Goal: Information Seeking & Learning: Learn about a topic

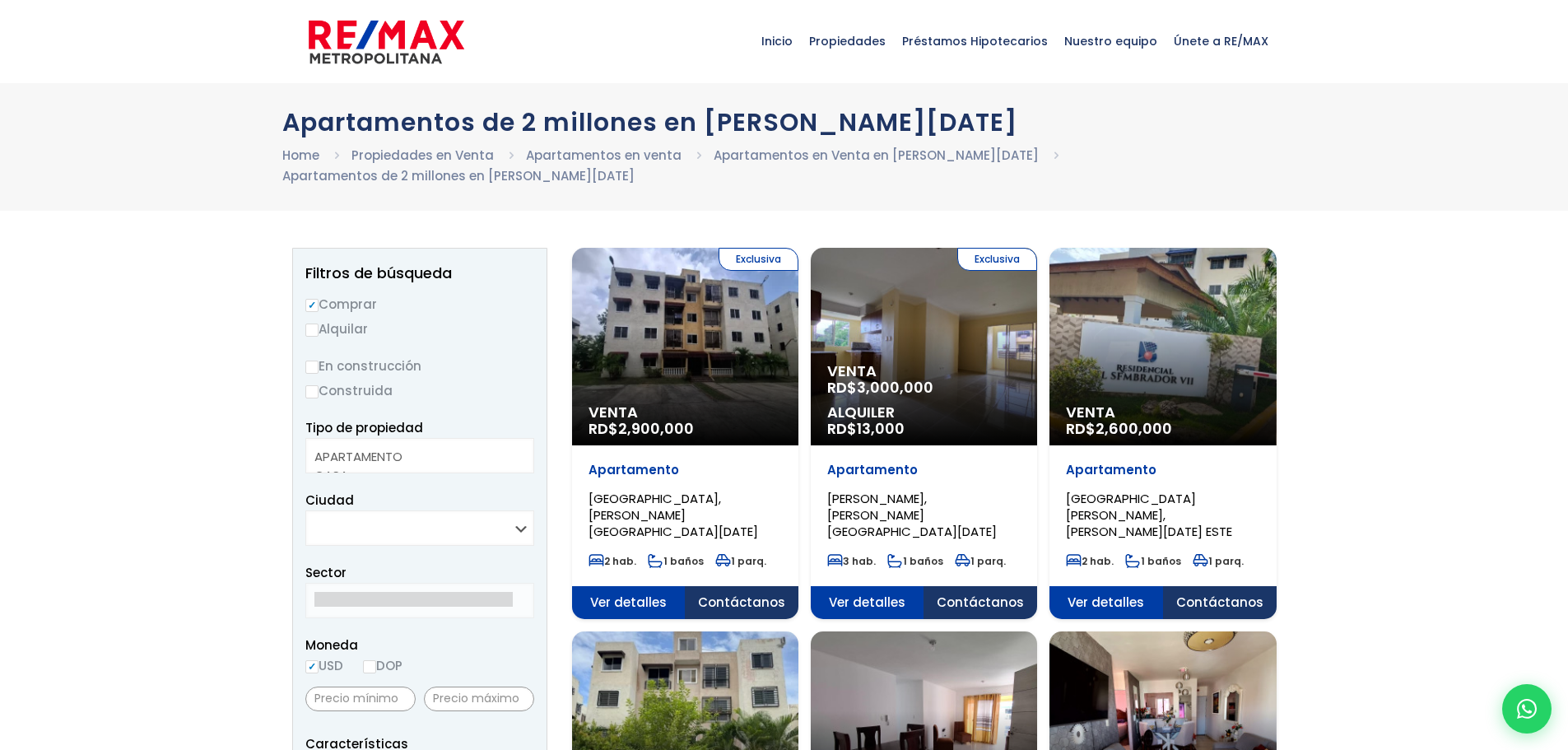
select select
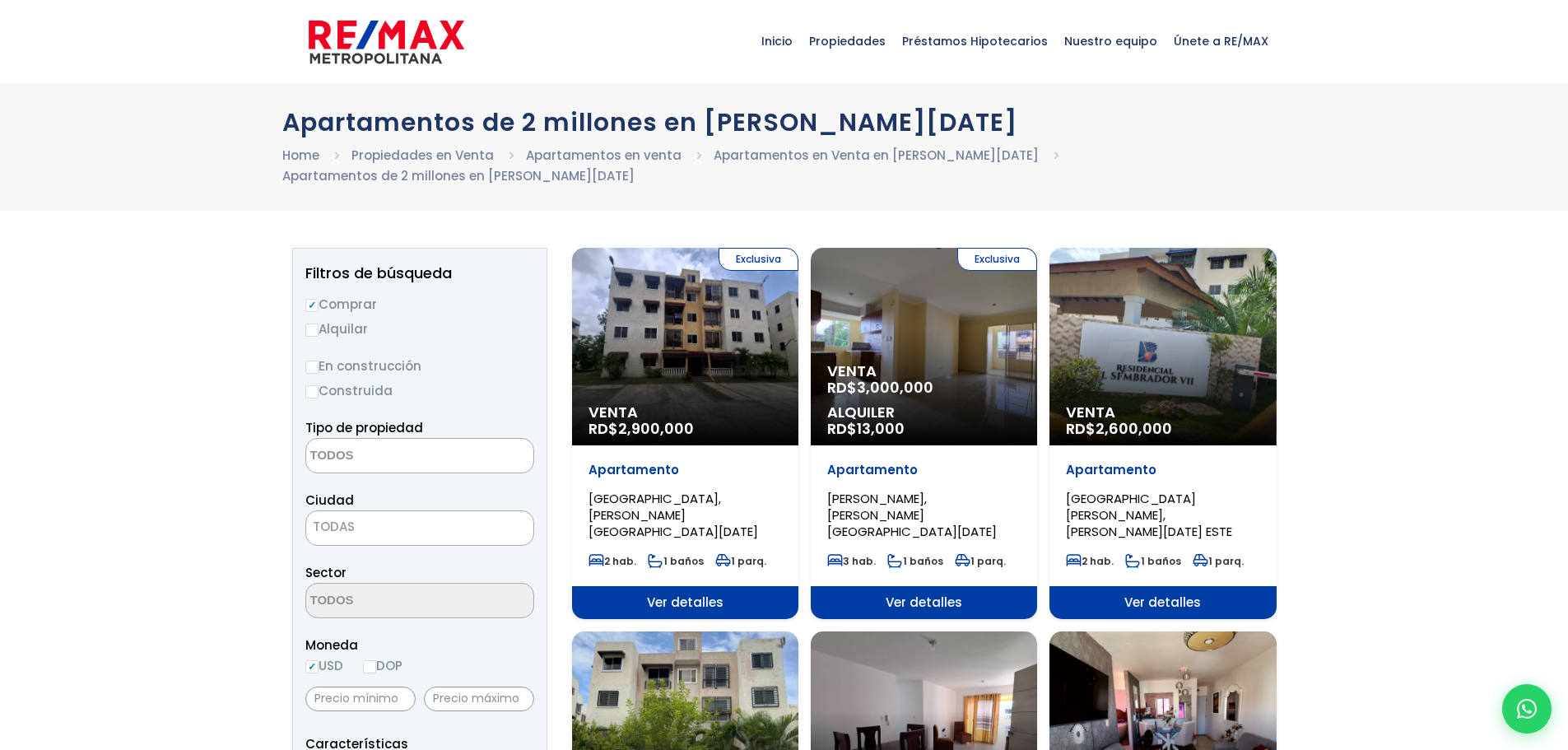
click at [1480, 189] on div "Apartamentos de 2 millones en Santo Domingo Home Propiedades en Venta Apartamen…" at bounding box center [784, 147] width 1568 height 128
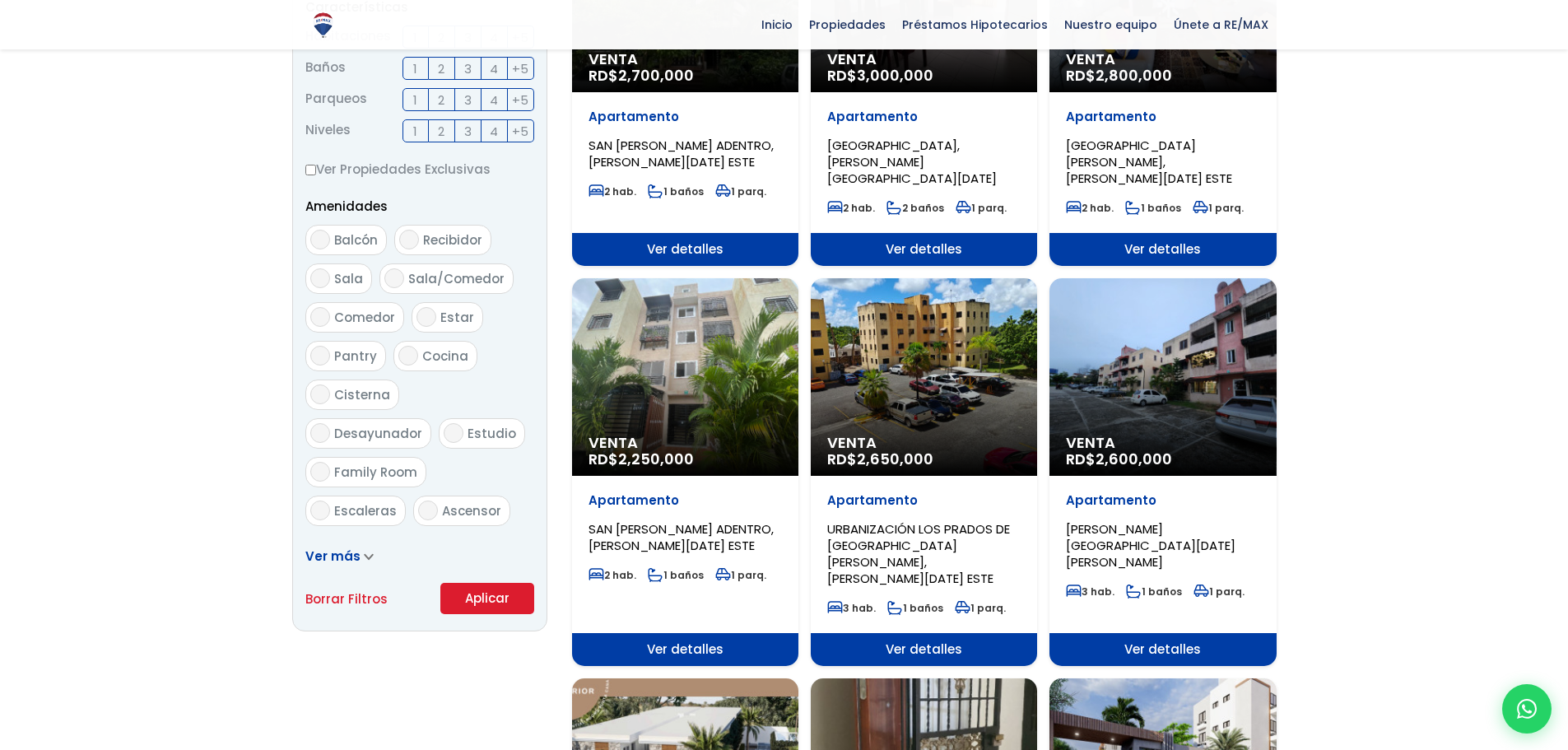
scroll to position [80, 0]
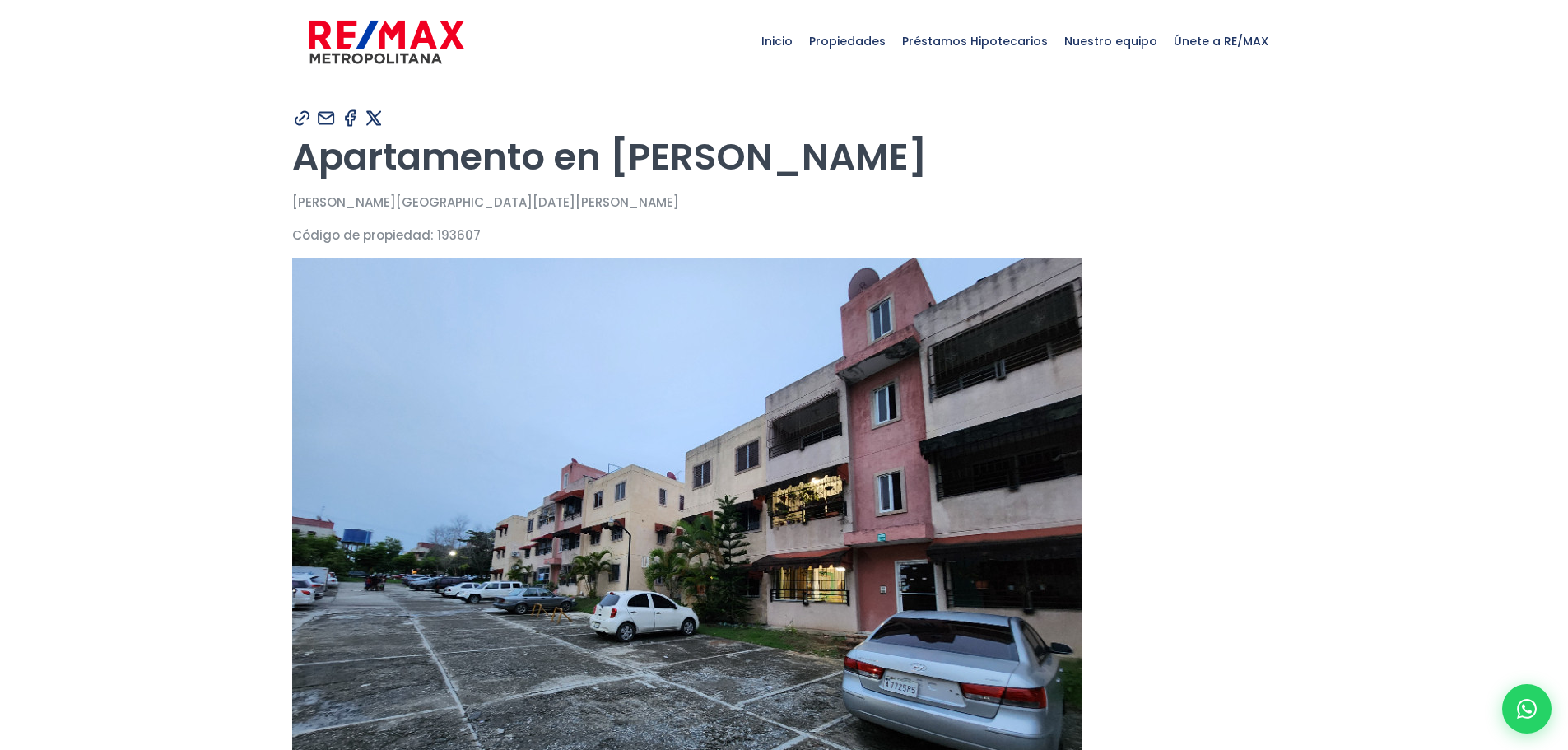
drag, startPoint x: 1530, startPoint y: 77, endPoint x: 1544, endPoint y: 60, distance: 22.0
click at [1530, 77] on div "Inicio Propiedades Préstamos Hipotecarios Calculadora de préstamos Nuestro equi…" at bounding box center [784, 41] width 1568 height 83
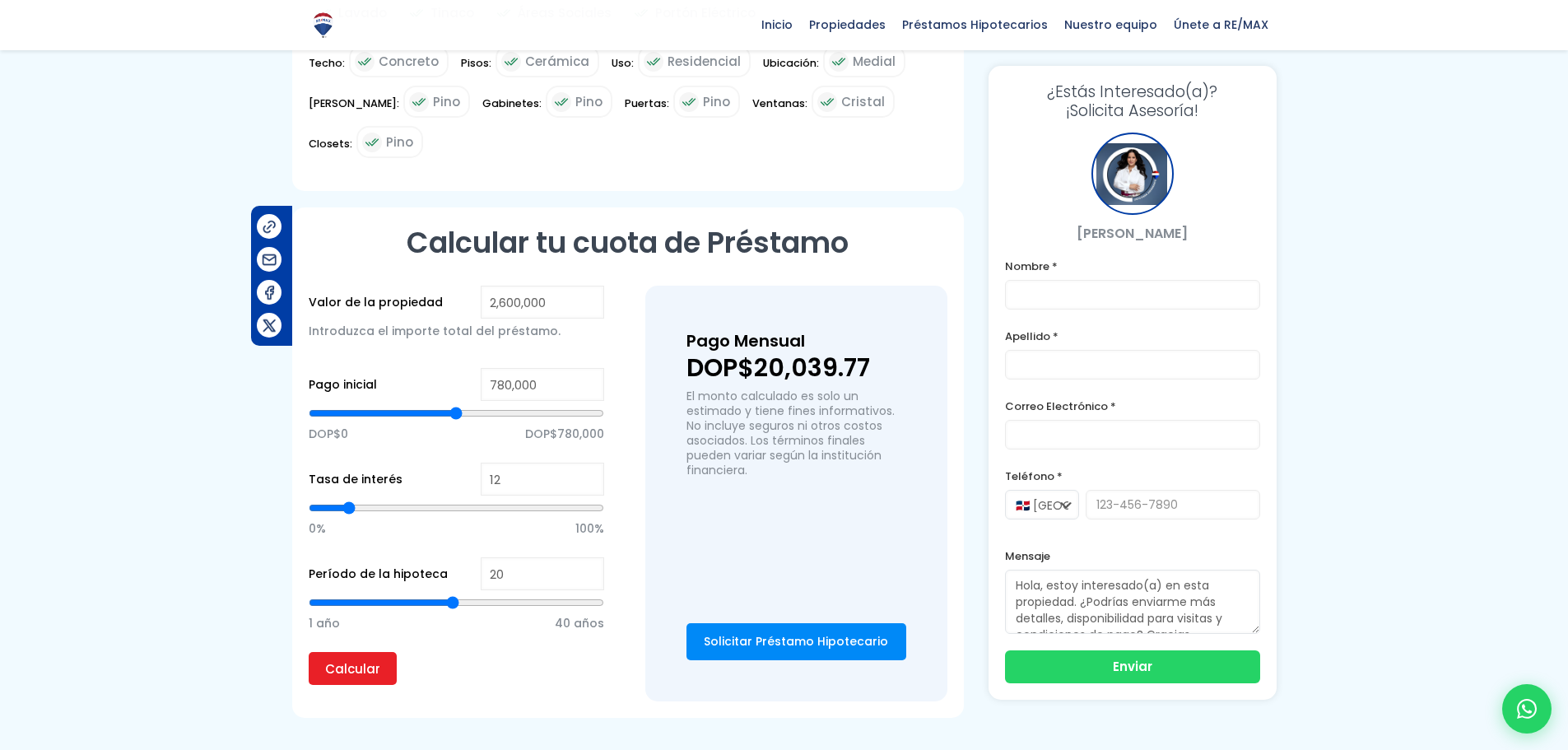
scroll to position [1109, 0]
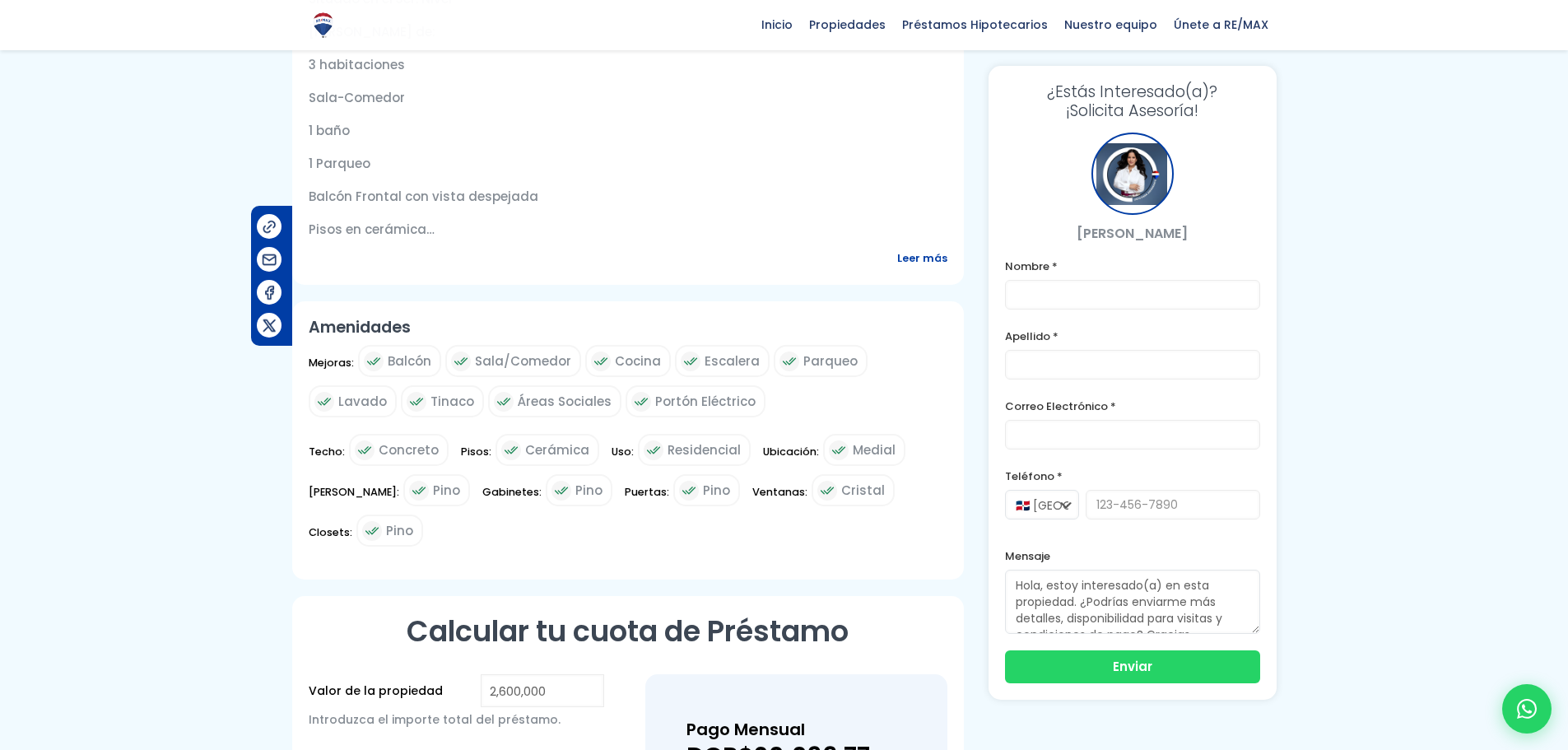
drag, startPoint x: 1574, startPoint y: 33, endPoint x: 1468, endPoint y: 3, distance: 110.2
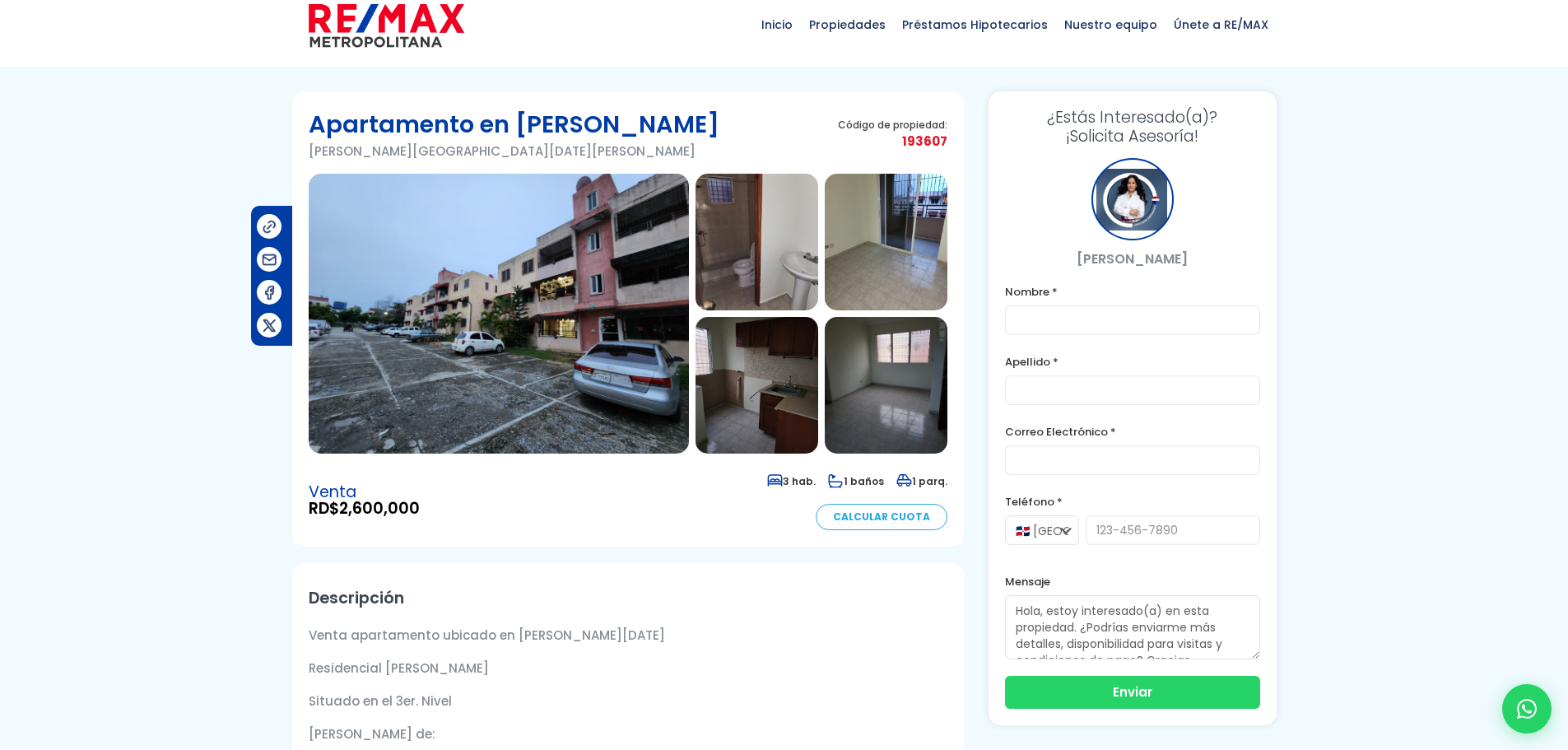
scroll to position [14, 0]
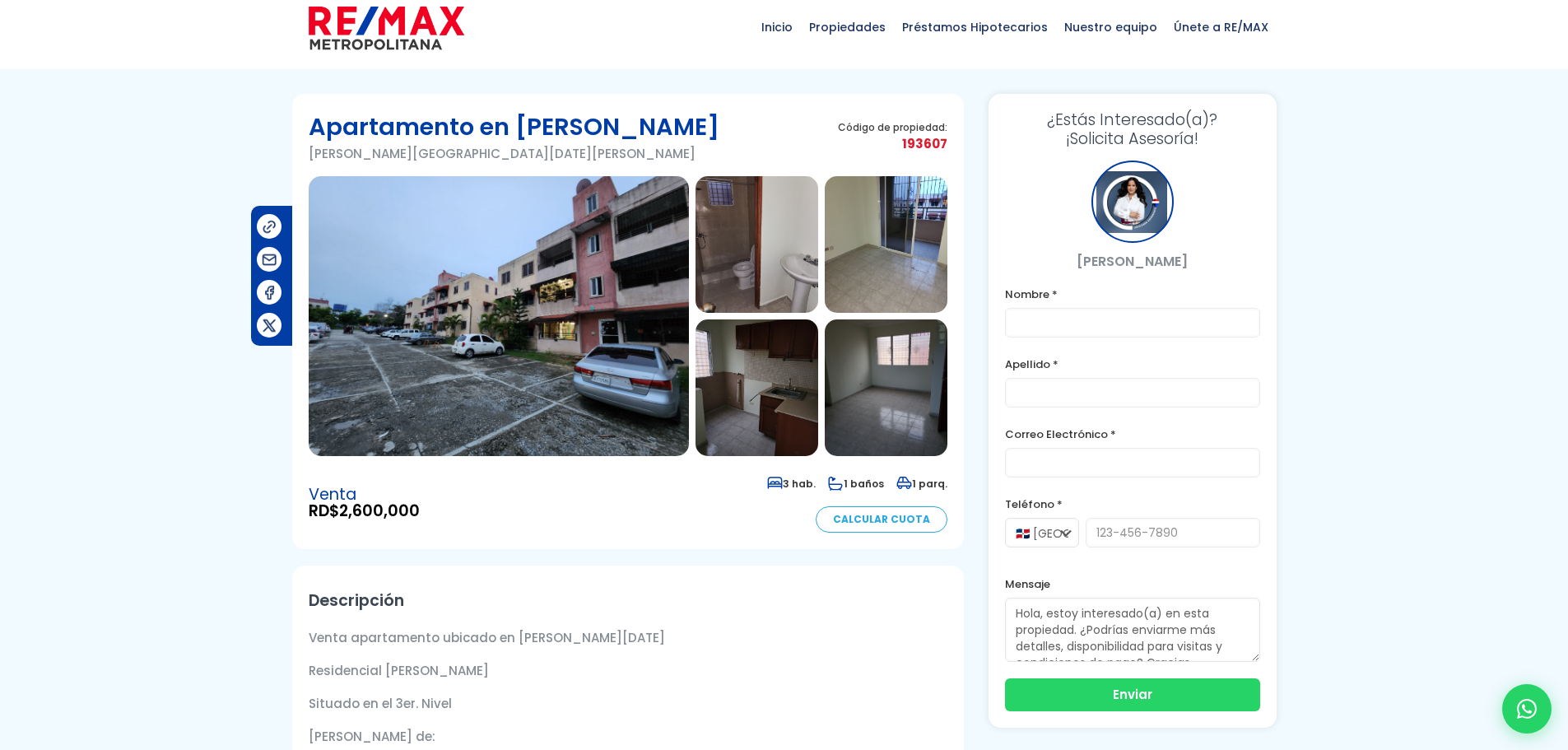
click at [398, 343] on img at bounding box center [499, 316] width 380 height 280
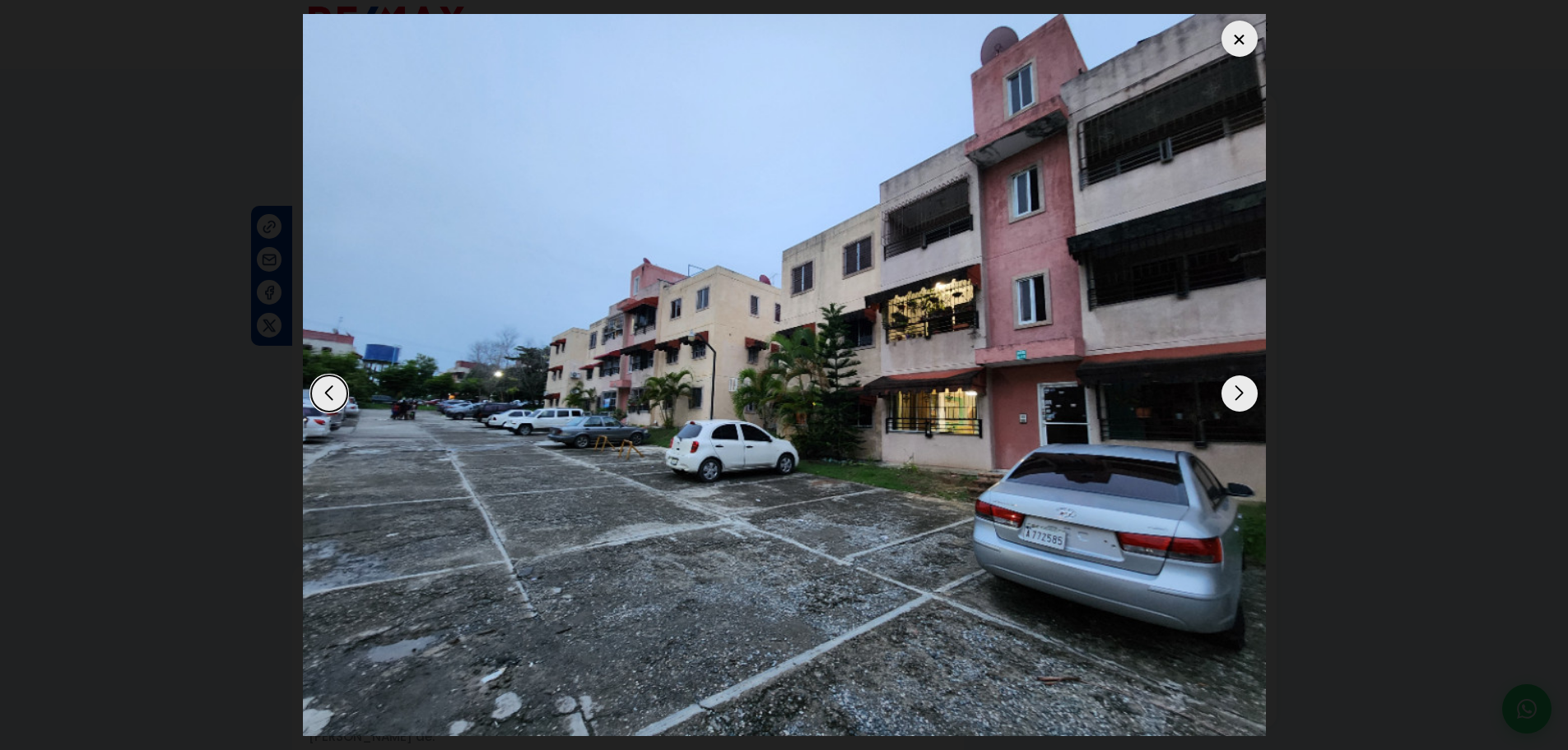
click at [1235, 402] on div "Next slide" at bounding box center [1239, 393] width 37 height 37
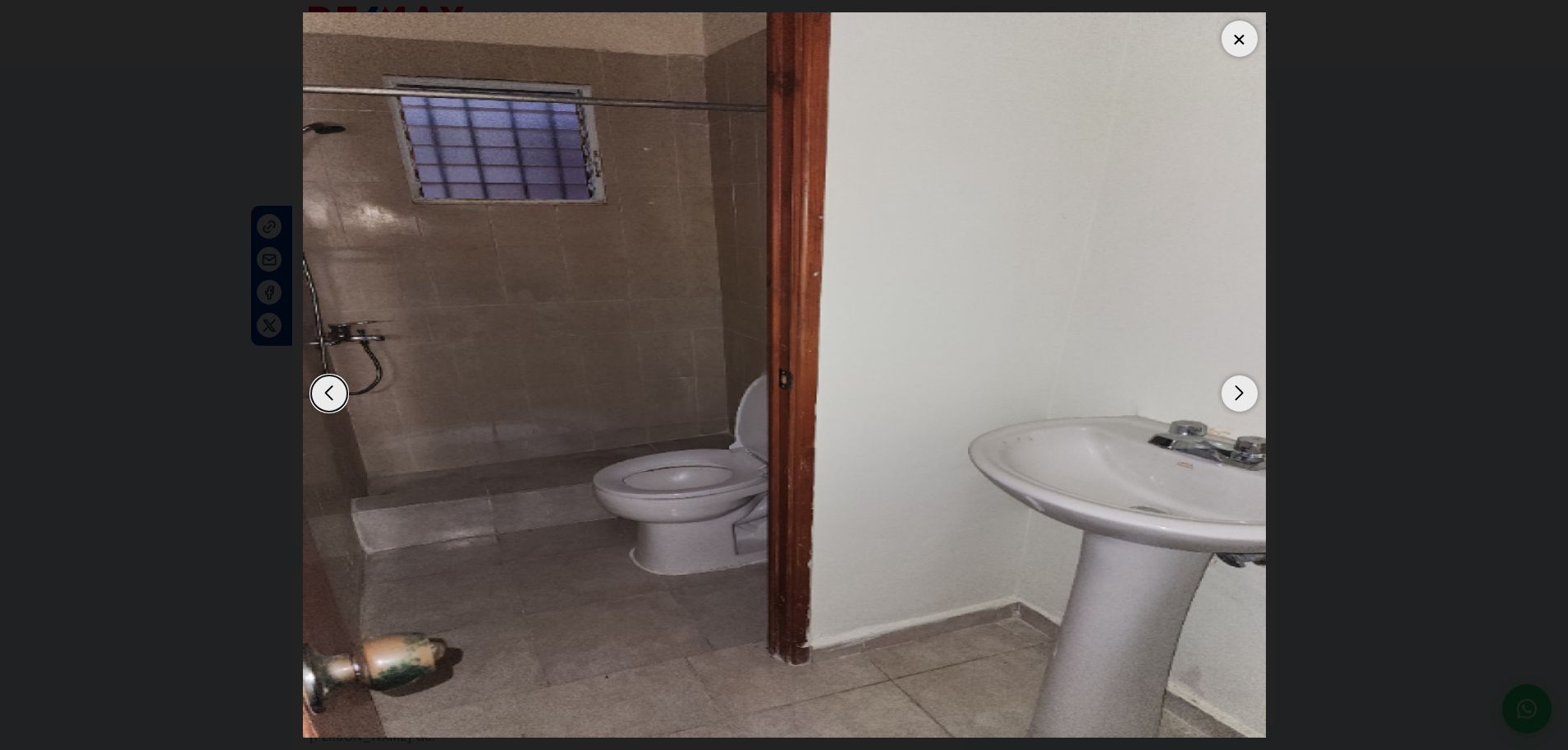
click at [1236, 402] on div "Next slide" at bounding box center [1239, 393] width 37 height 37
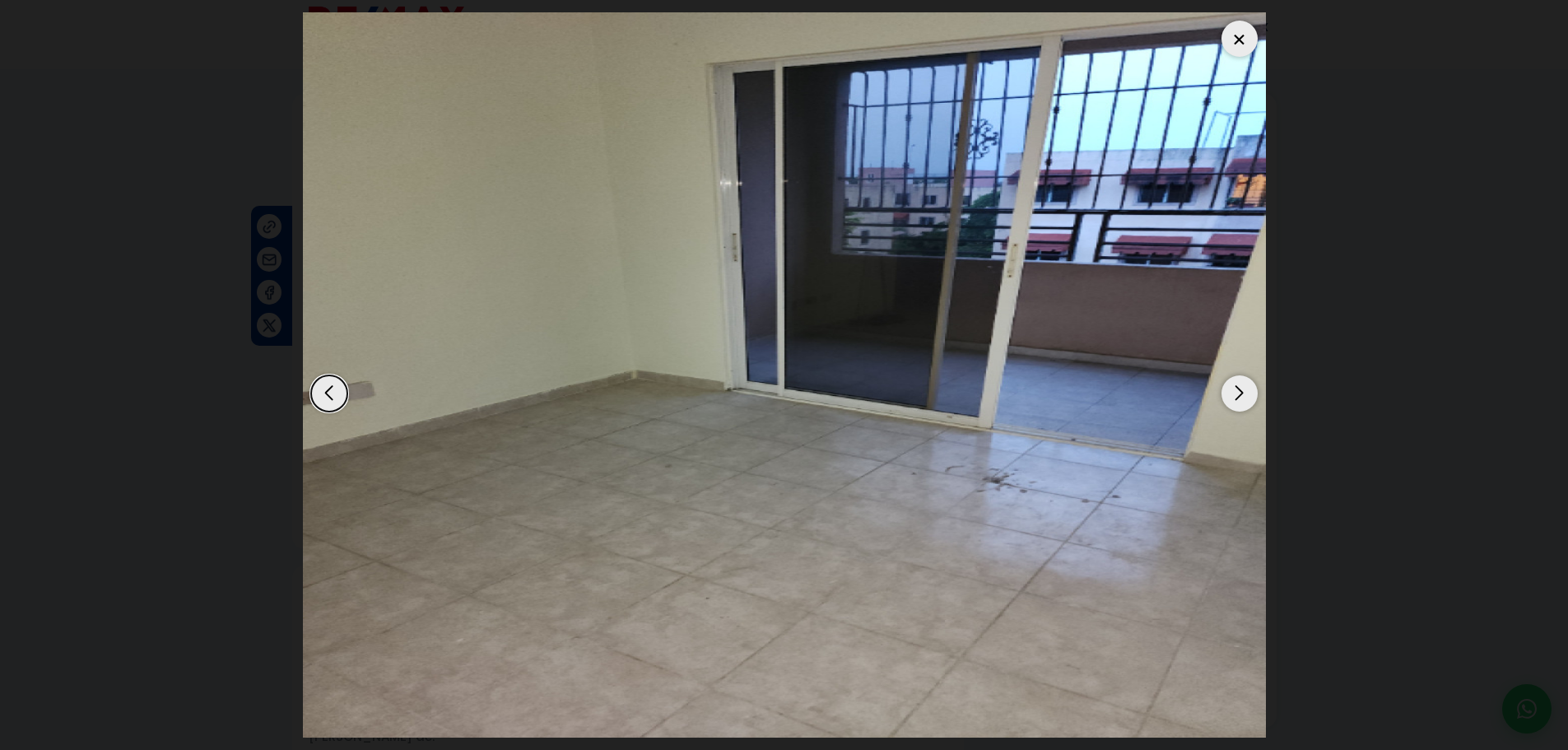
click at [1237, 403] on div "Next slide" at bounding box center [1239, 393] width 37 height 37
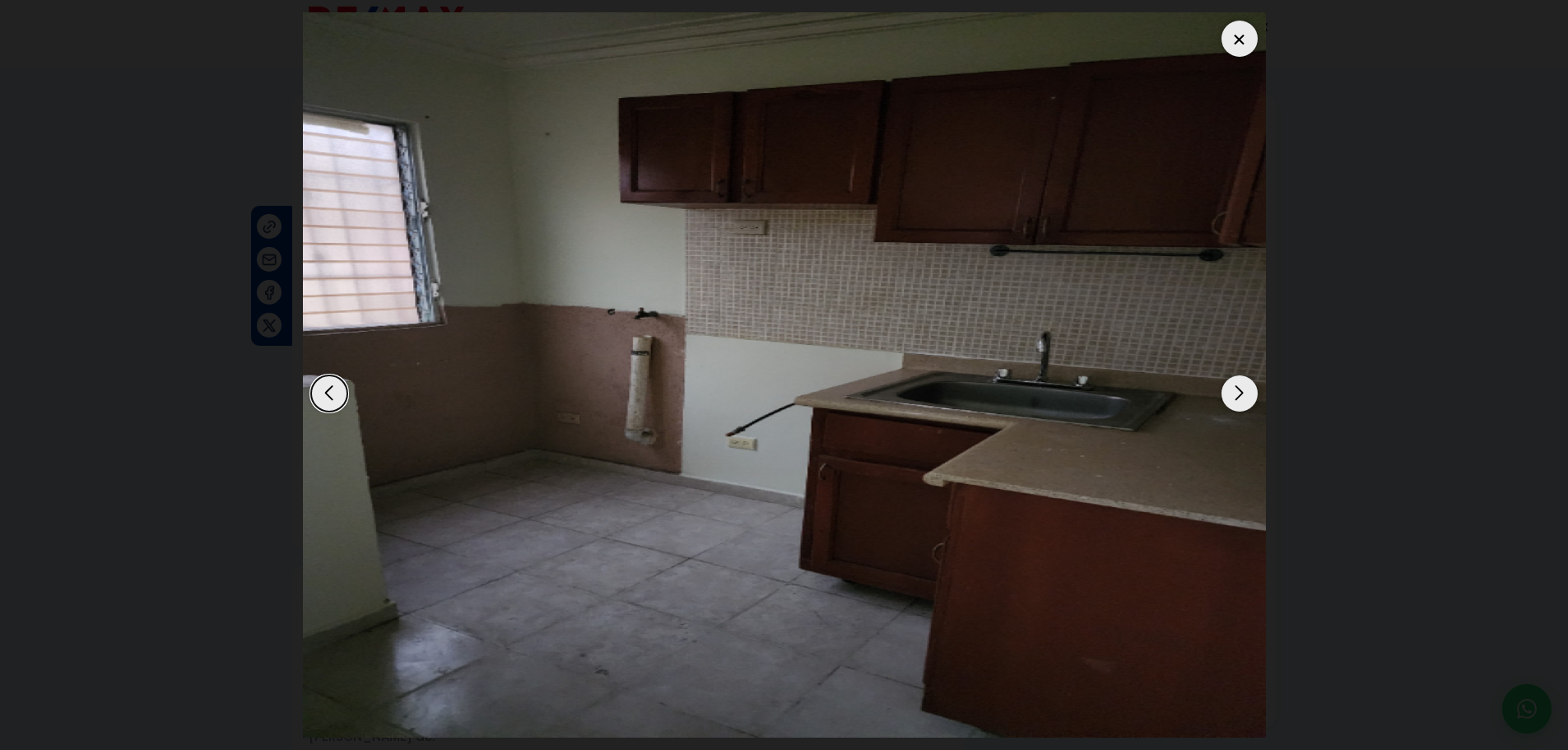
click at [1237, 404] on div "Next slide" at bounding box center [1239, 393] width 37 height 37
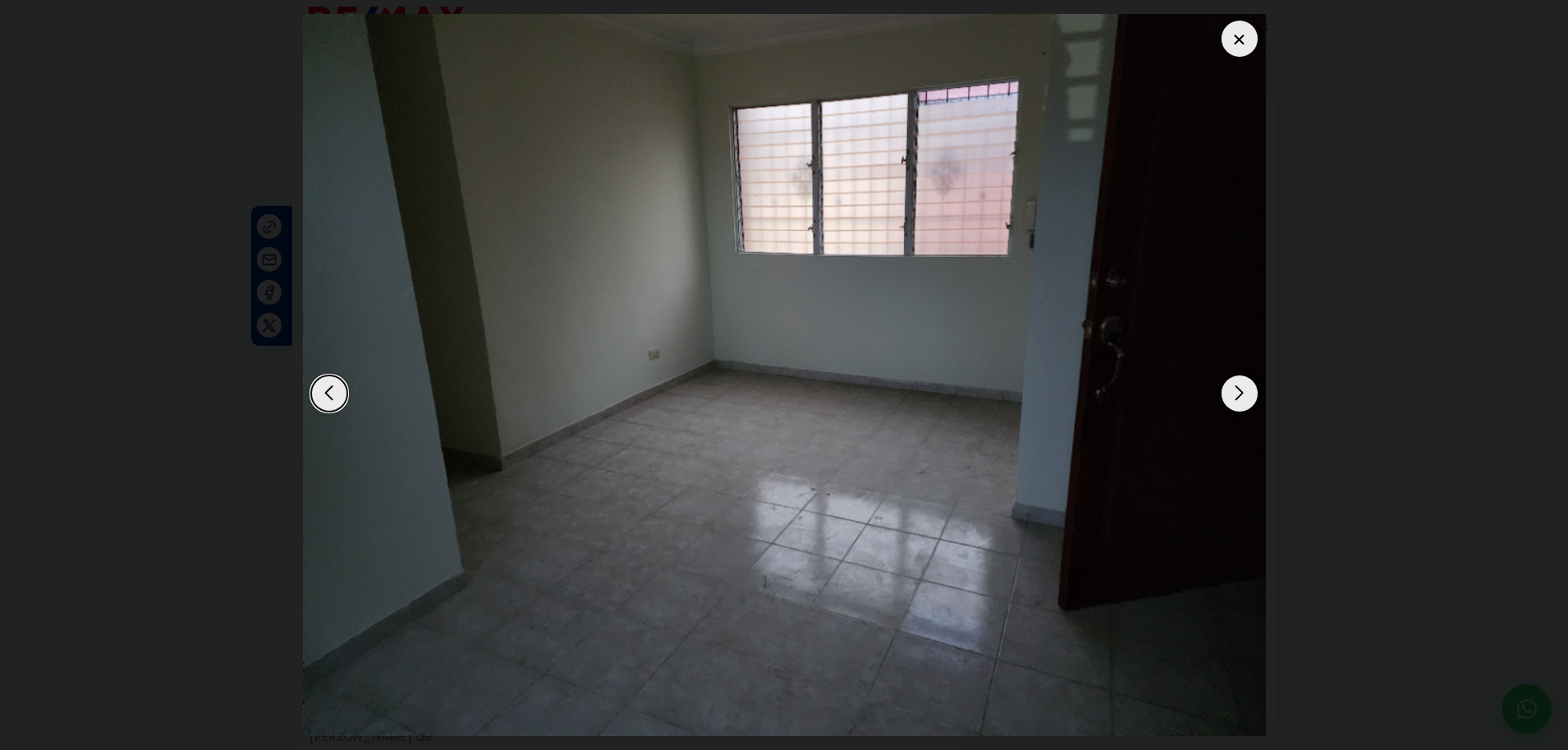
click at [1237, 405] on div "Next slide" at bounding box center [1239, 393] width 37 height 37
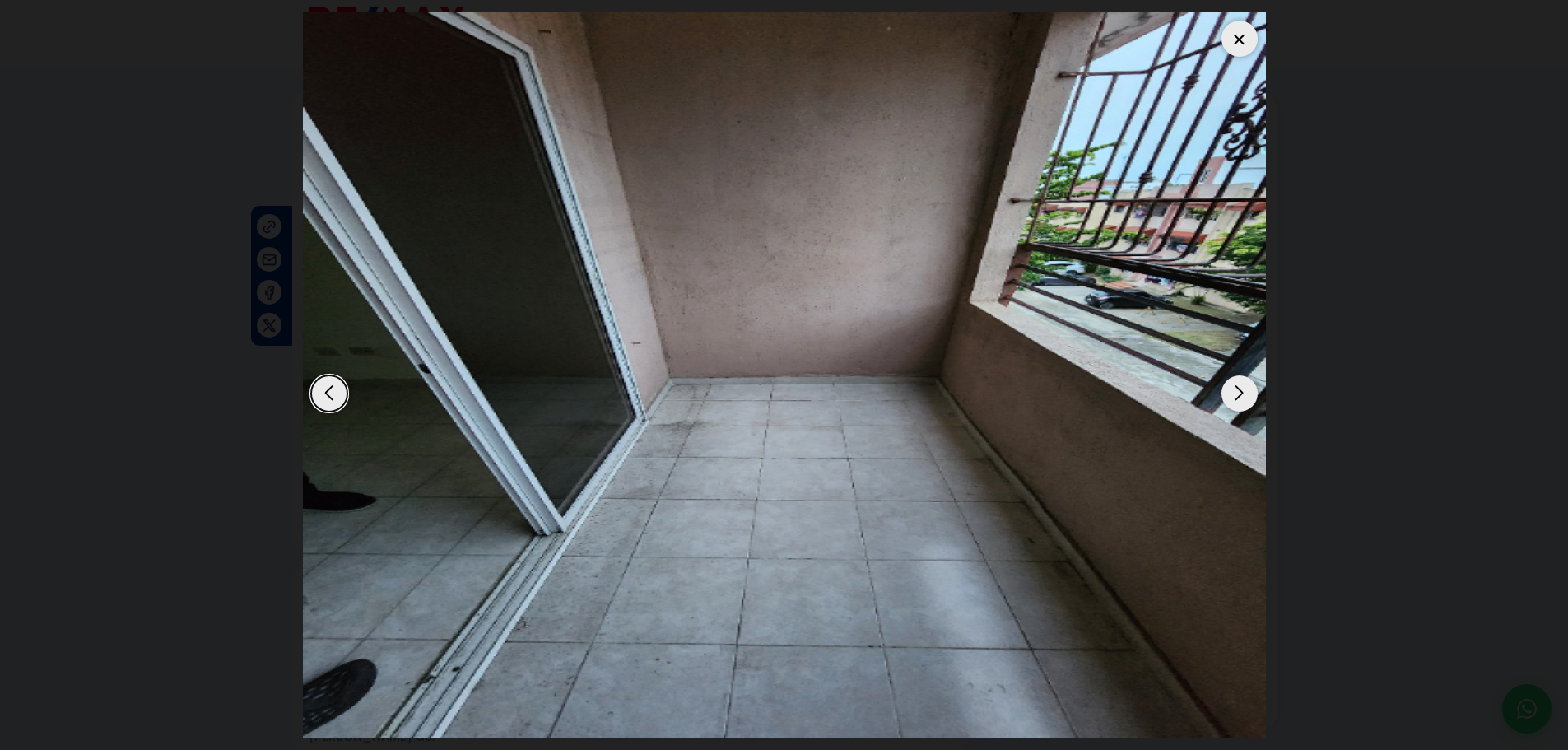
click at [1237, 405] on div "Next slide" at bounding box center [1239, 393] width 37 height 37
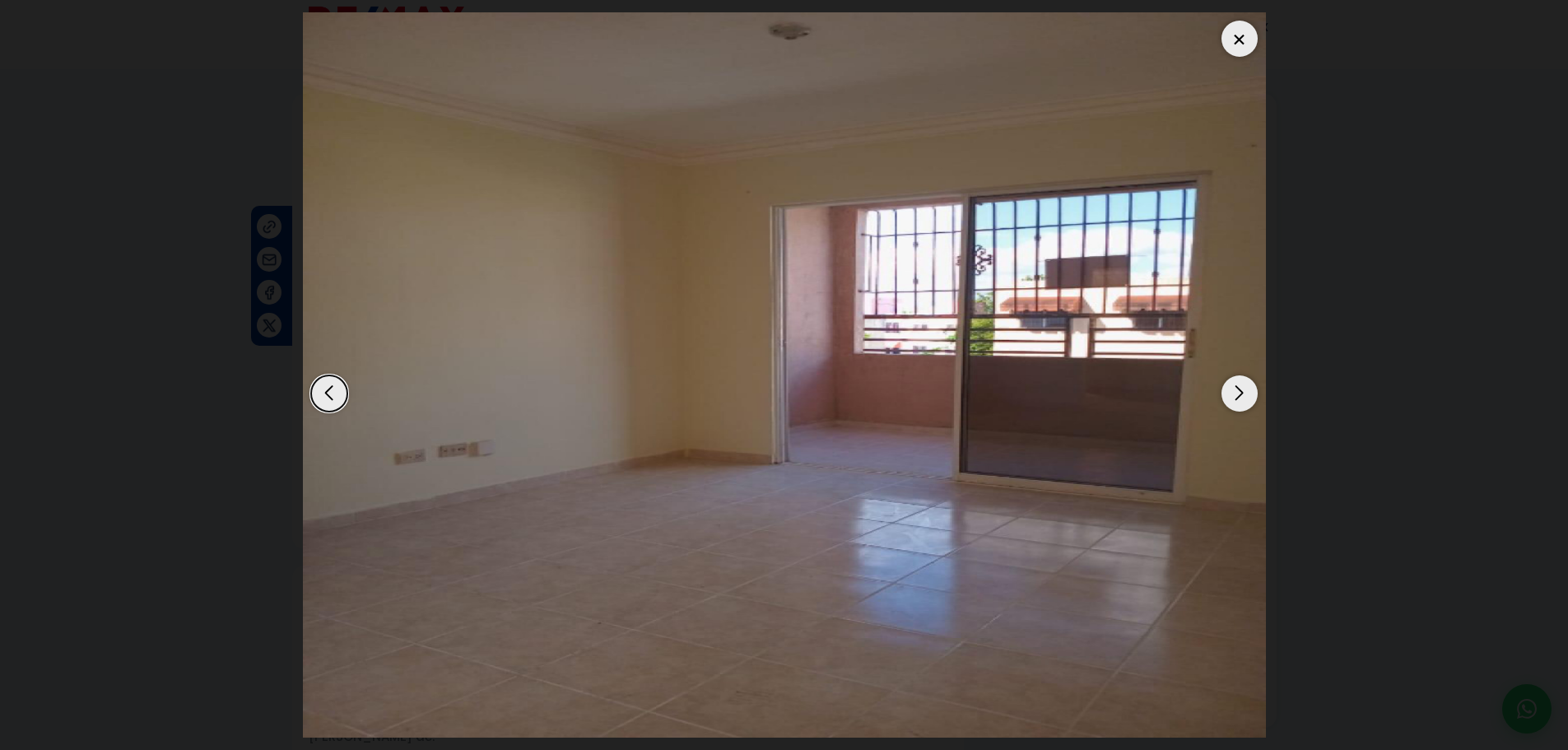
click at [1237, 406] on div "Next slide" at bounding box center [1239, 393] width 37 height 37
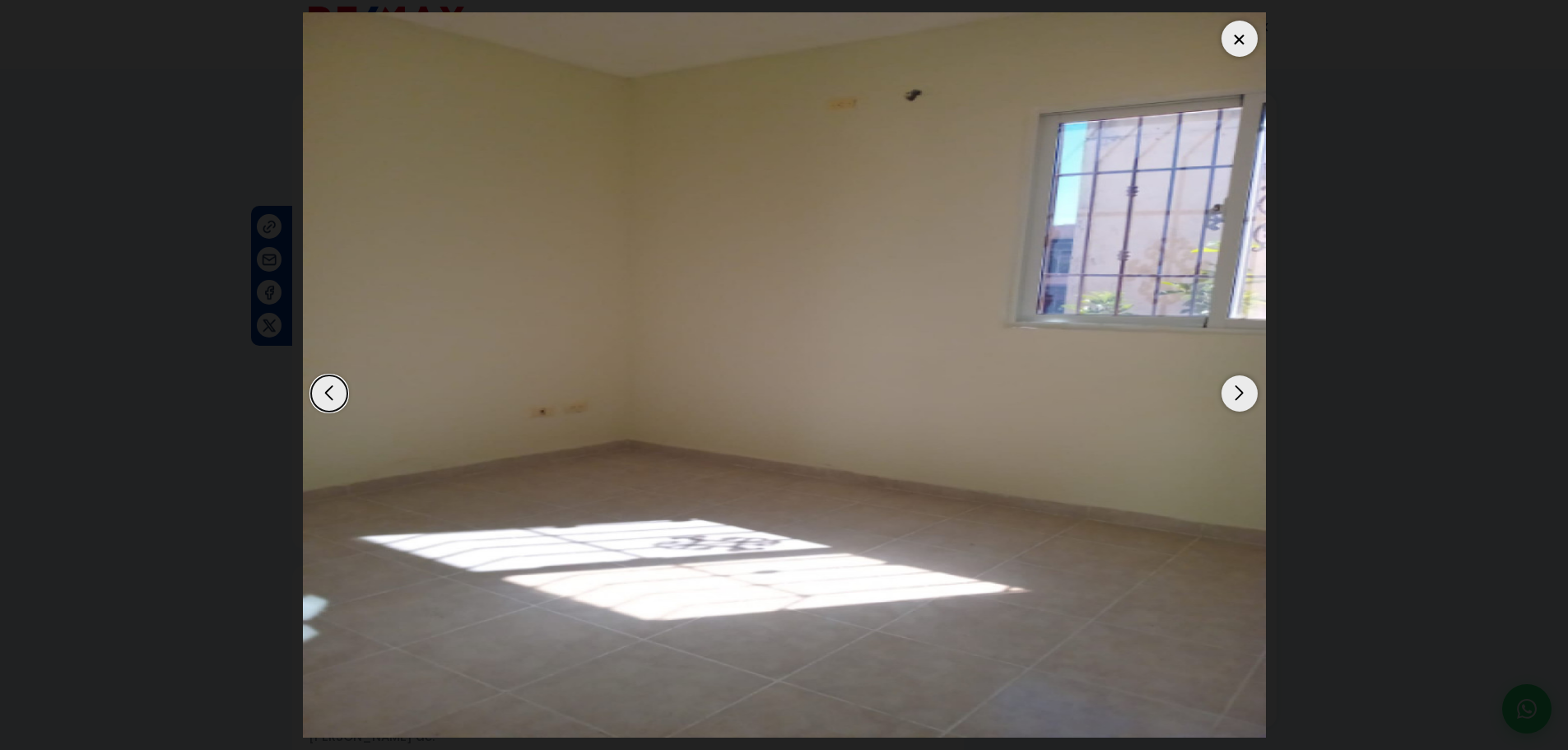
click at [1237, 406] on div "Next slide" at bounding box center [1239, 393] width 37 height 37
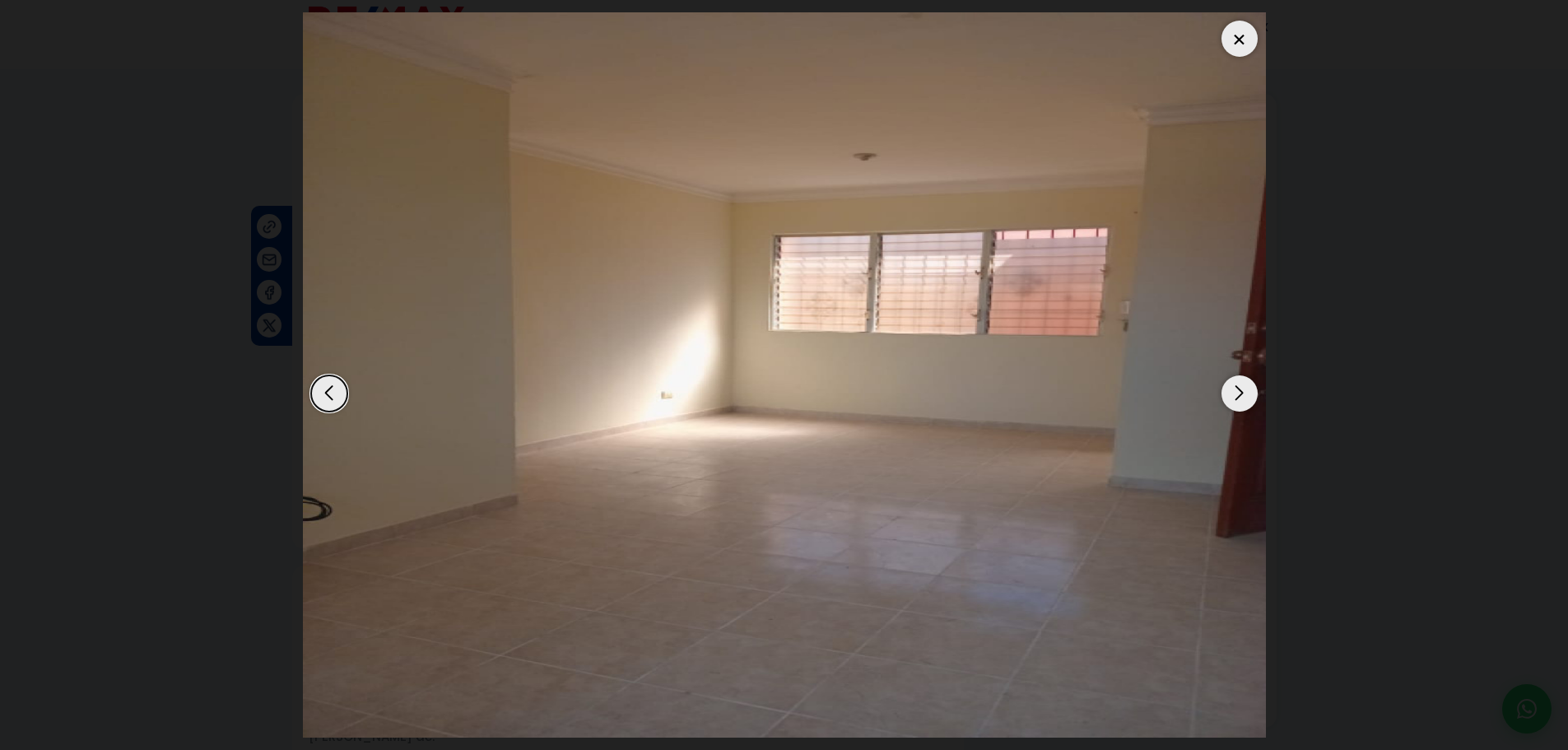
click at [1236, 407] on div "Next slide" at bounding box center [1239, 393] width 37 height 37
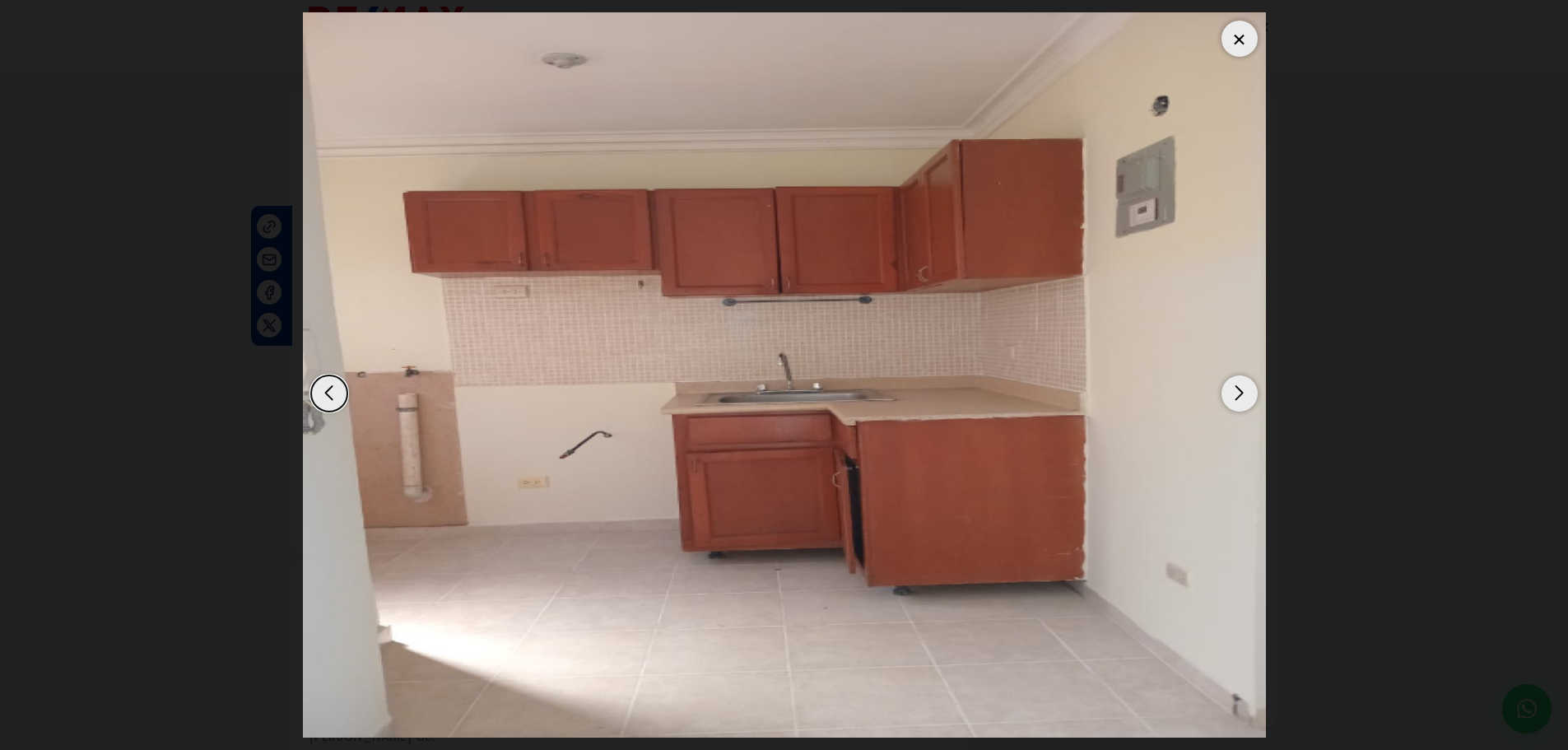
click at [1236, 409] on div "Next slide" at bounding box center [1239, 393] width 37 height 37
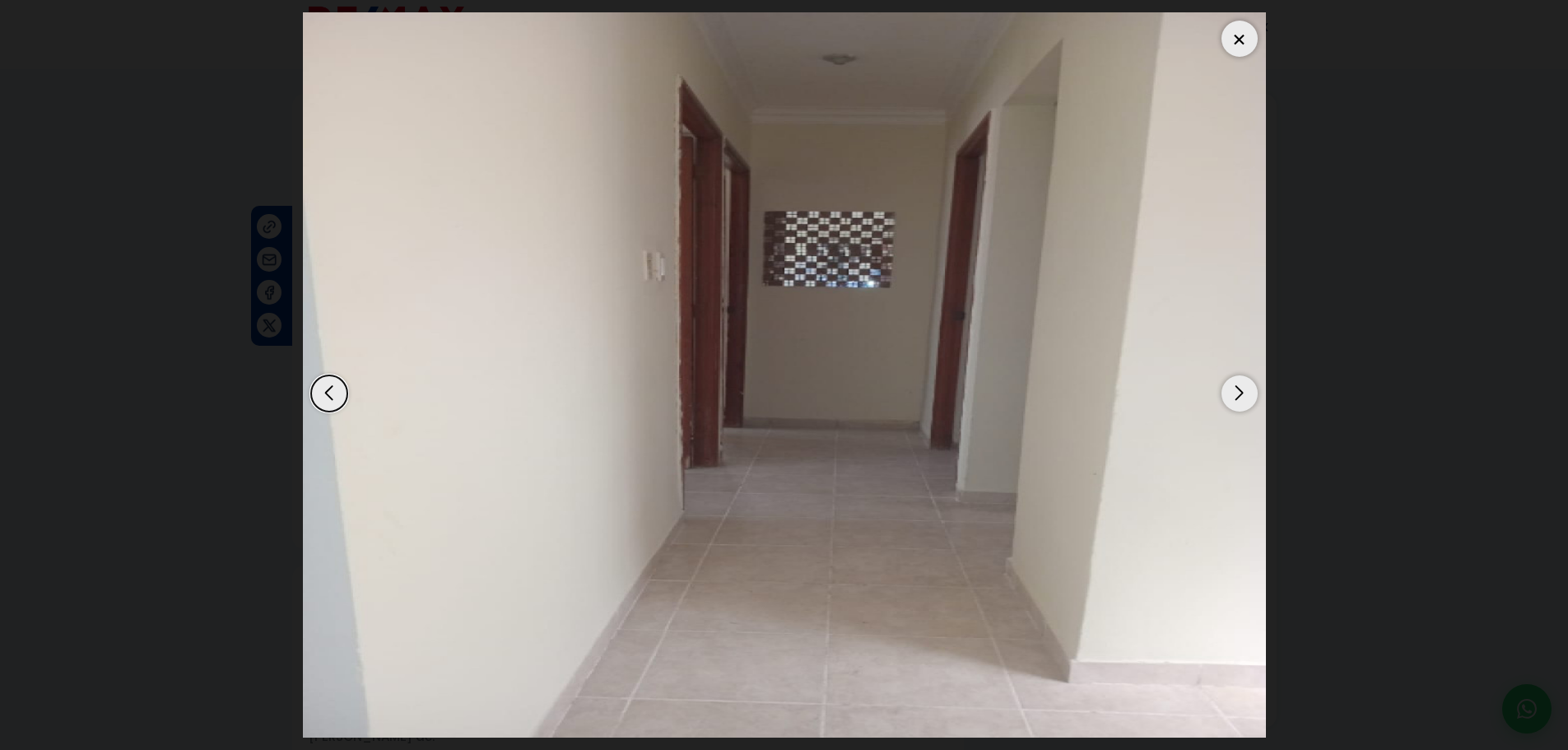
click at [1279, 383] on dialog at bounding box center [784, 375] width 987 height 750
drag, startPoint x: 1230, startPoint y: 29, endPoint x: 1230, endPoint y: 38, distance: 9.0
click at [1230, 37] on div at bounding box center [1239, 39] width 37 height 37
